Goal: Information Seeking & Learning: Learn about a topic

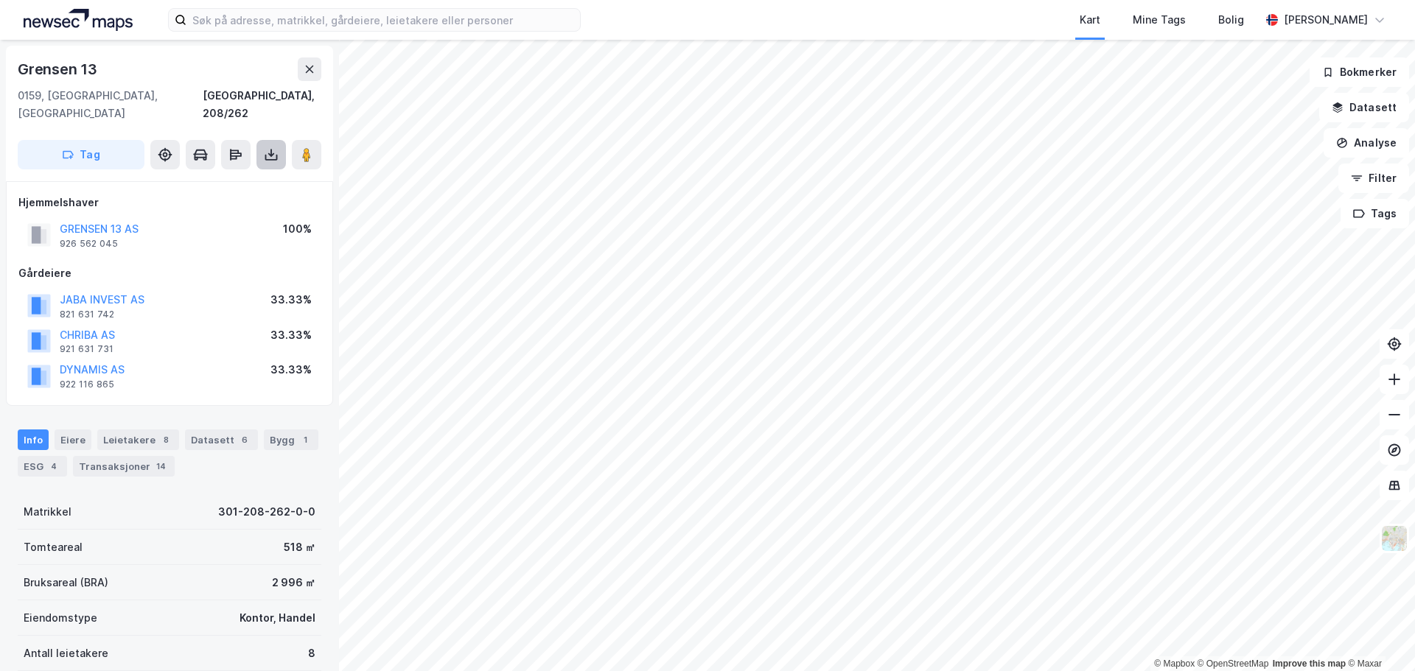
click at [268, 147] on icon at bounding box center [271, 154] width 15 height 15
click at [237, 178] on div "Last ned grunnbok" at bounding box center [197, 184] width 85 height 12
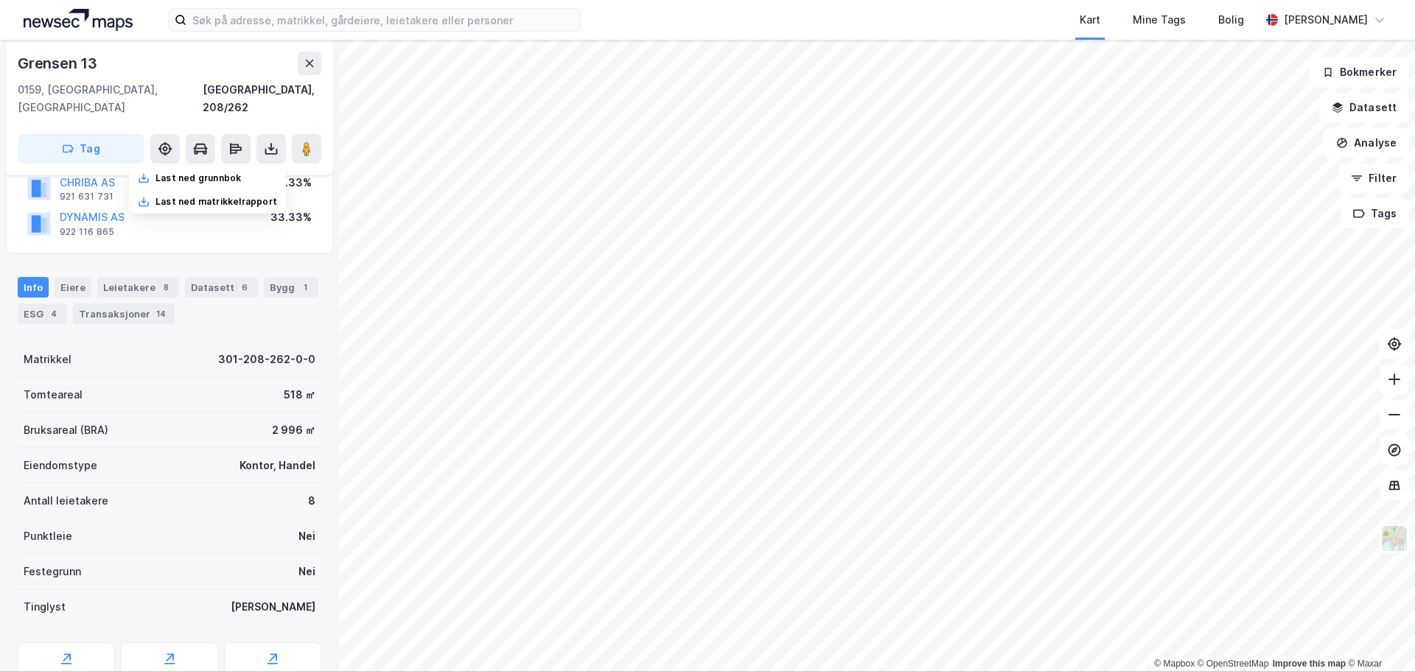
scroll to position [201, 0]
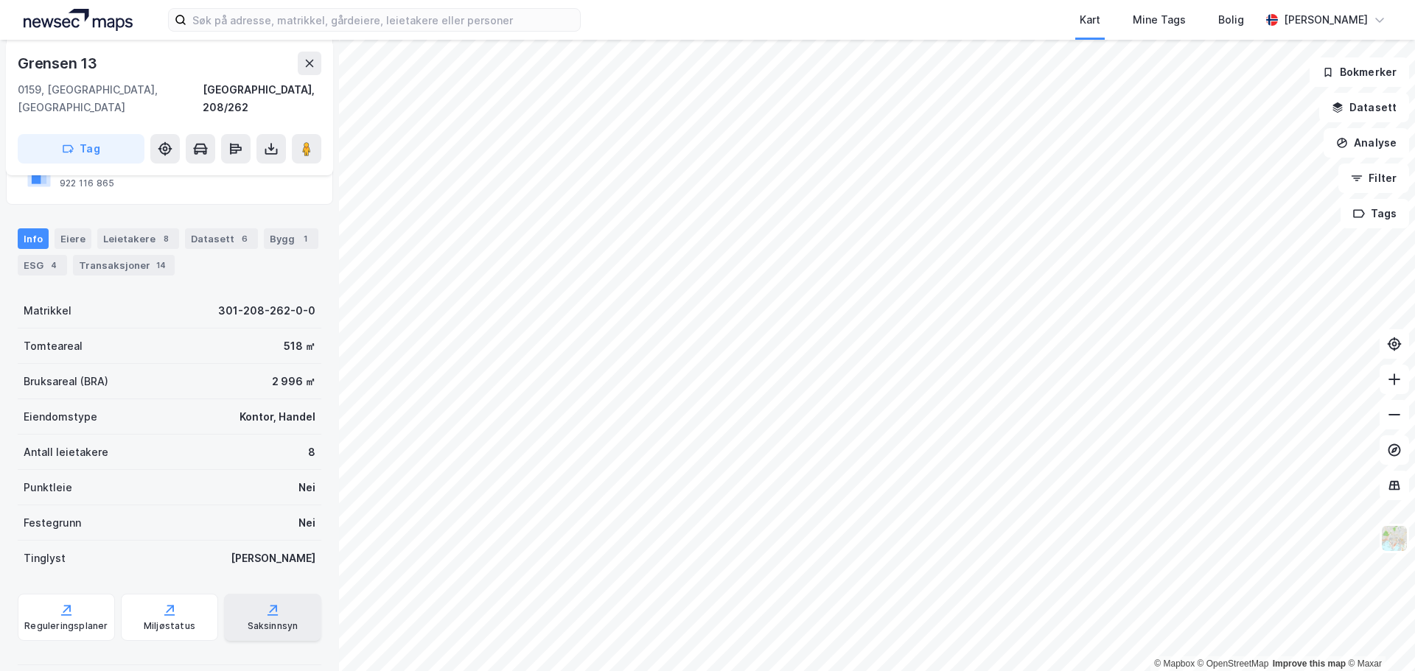
click at [260, 620] on div "Saksinnsyn" at bounding box center [273, 626] width 51 height 12
click at [303, 141] on image at bounding box center [306, 148] width 9 height 15
click at [248, 620] on div "Saksinnsyn" at bounding box center [273, 626] width 51 height 12
click at [136, 228] on div "Leietakere 8" at bounding box center [138, 238] width 82 height 21
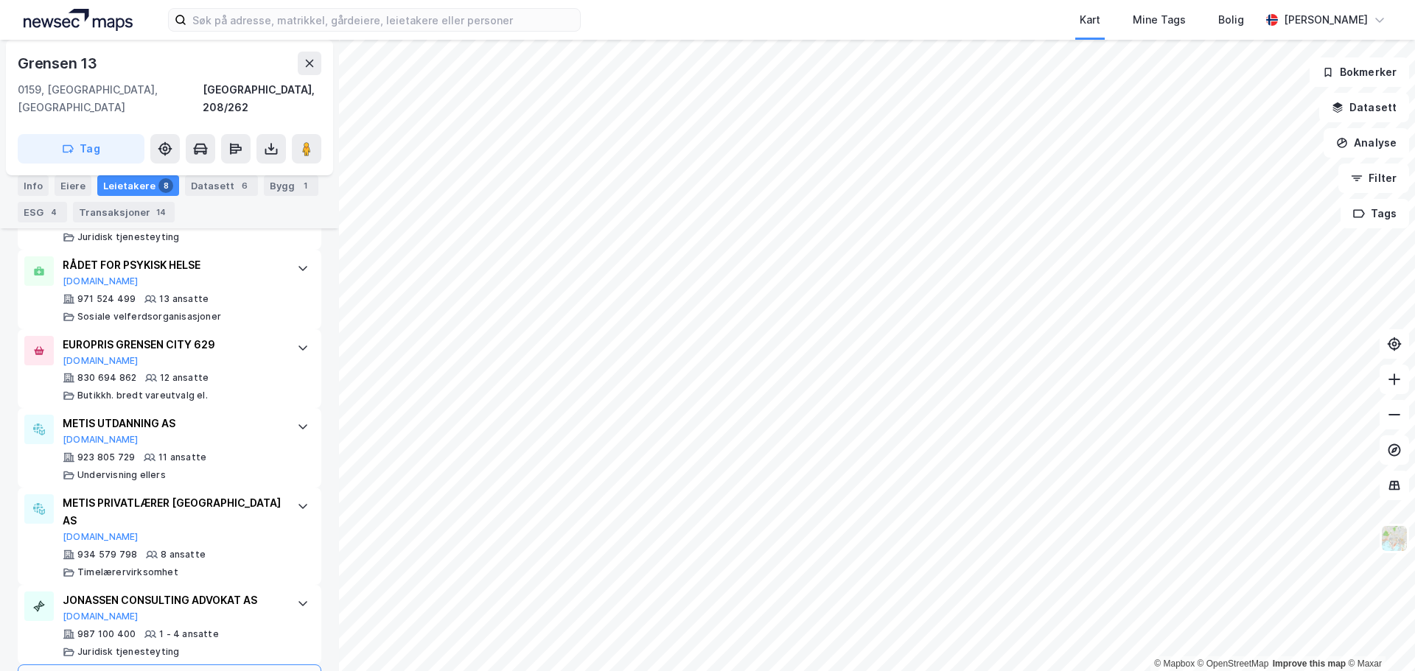
scroll to position [597, 0]
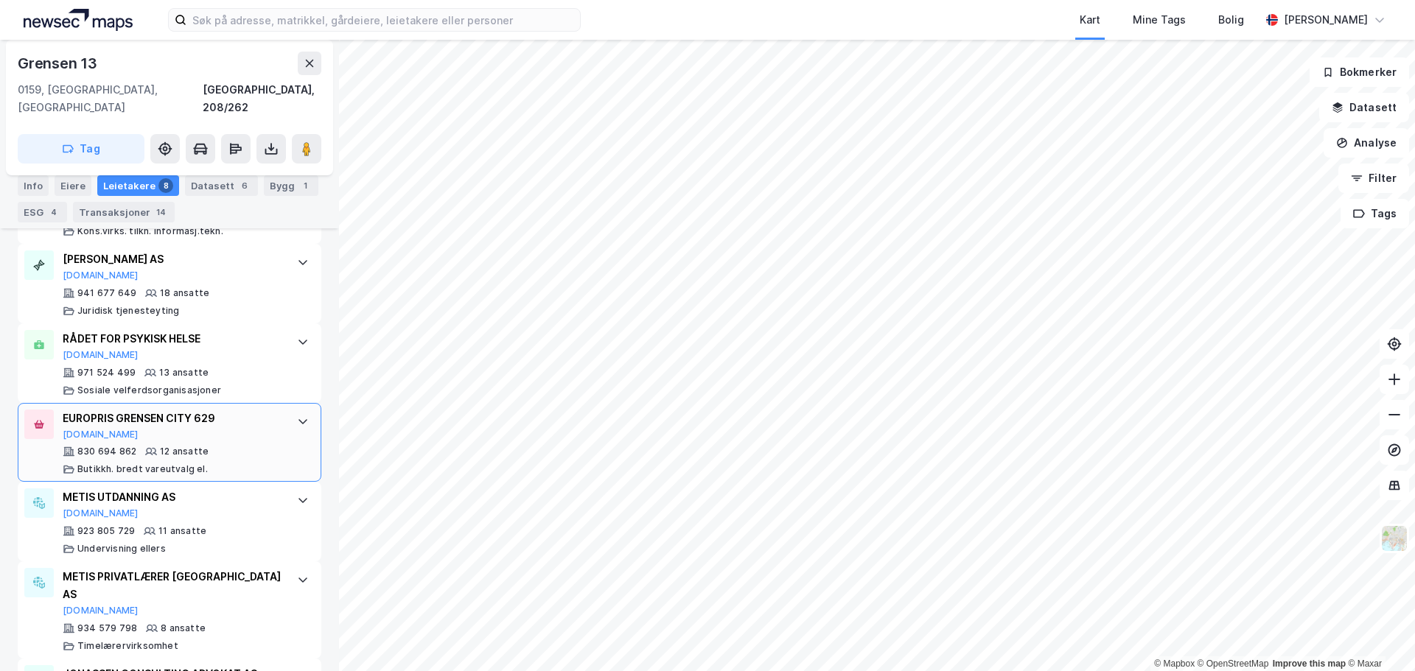
click at [145, 424] on div "EUROPRIS GRENSEN CITY 629 [DOMAIN_NAME] 830 694 862 12 ansatte Butikkh. bredt v…" at bounding box center [173, 443] width 220 height 66
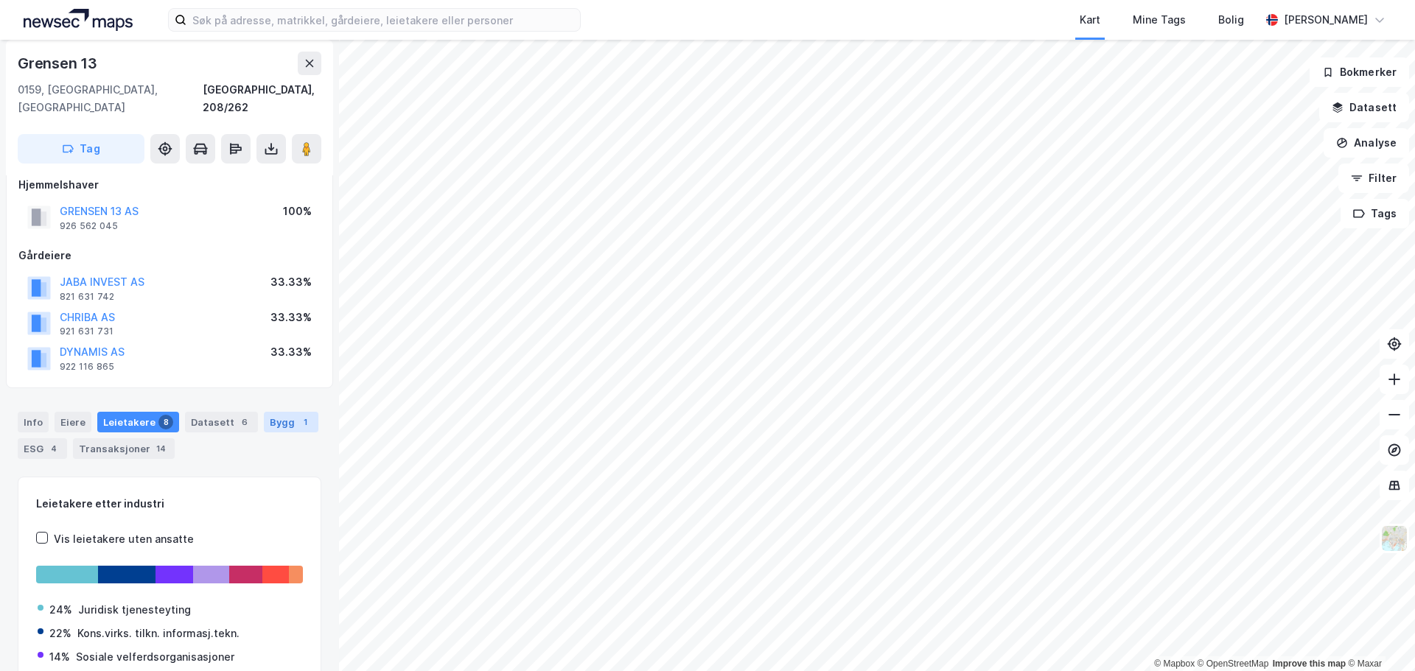
scroll to position [0, 0]
